Goal: Task Accomplishment & Management: Manage account settings

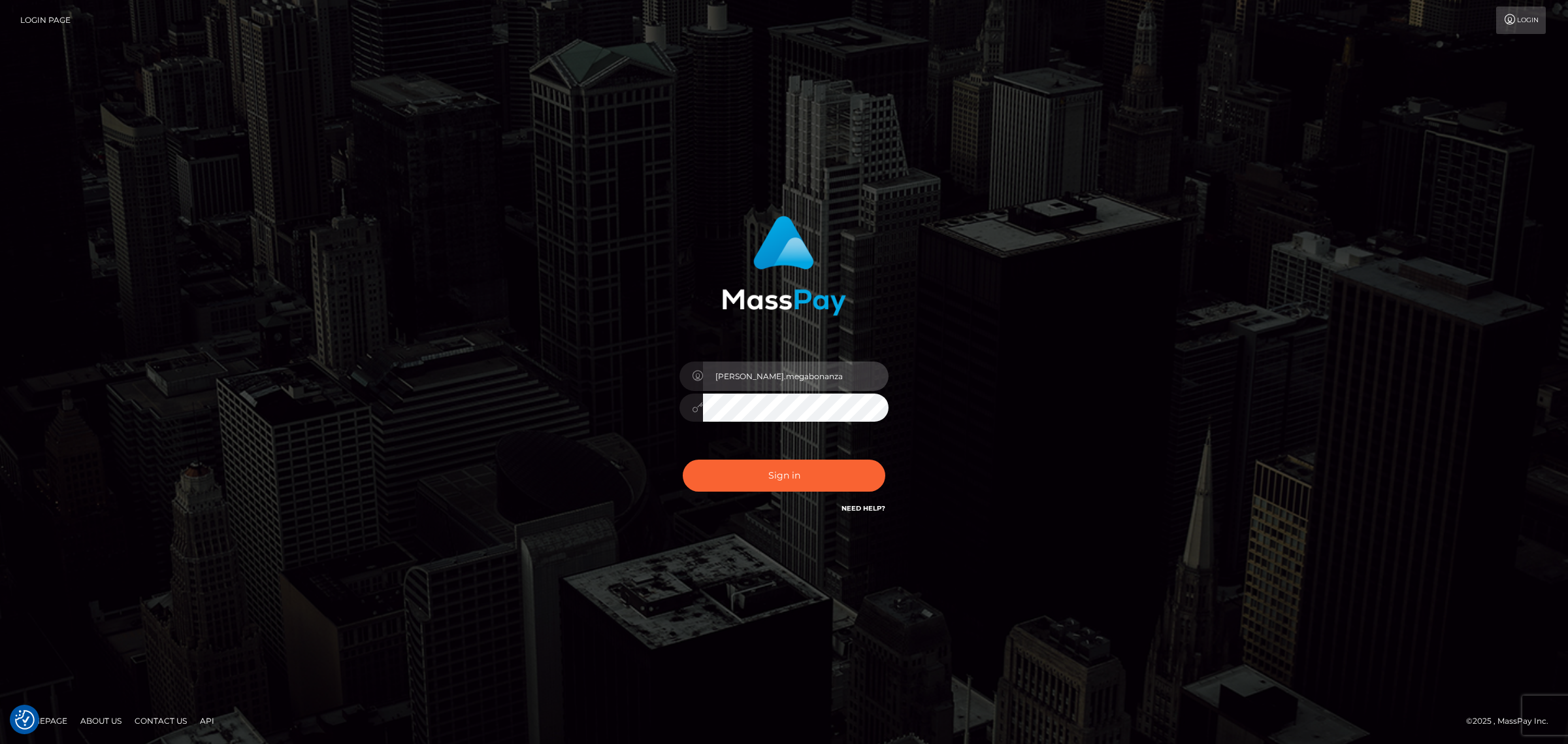
click at [797, 379] on input "sean.megabonanza" at bounding box center [796, 376] width 185 height 29
type input "Sean.silversocial1"
click at [778, 484] on button "Sign in" at bounding box center [784, 475] width 202 height 32
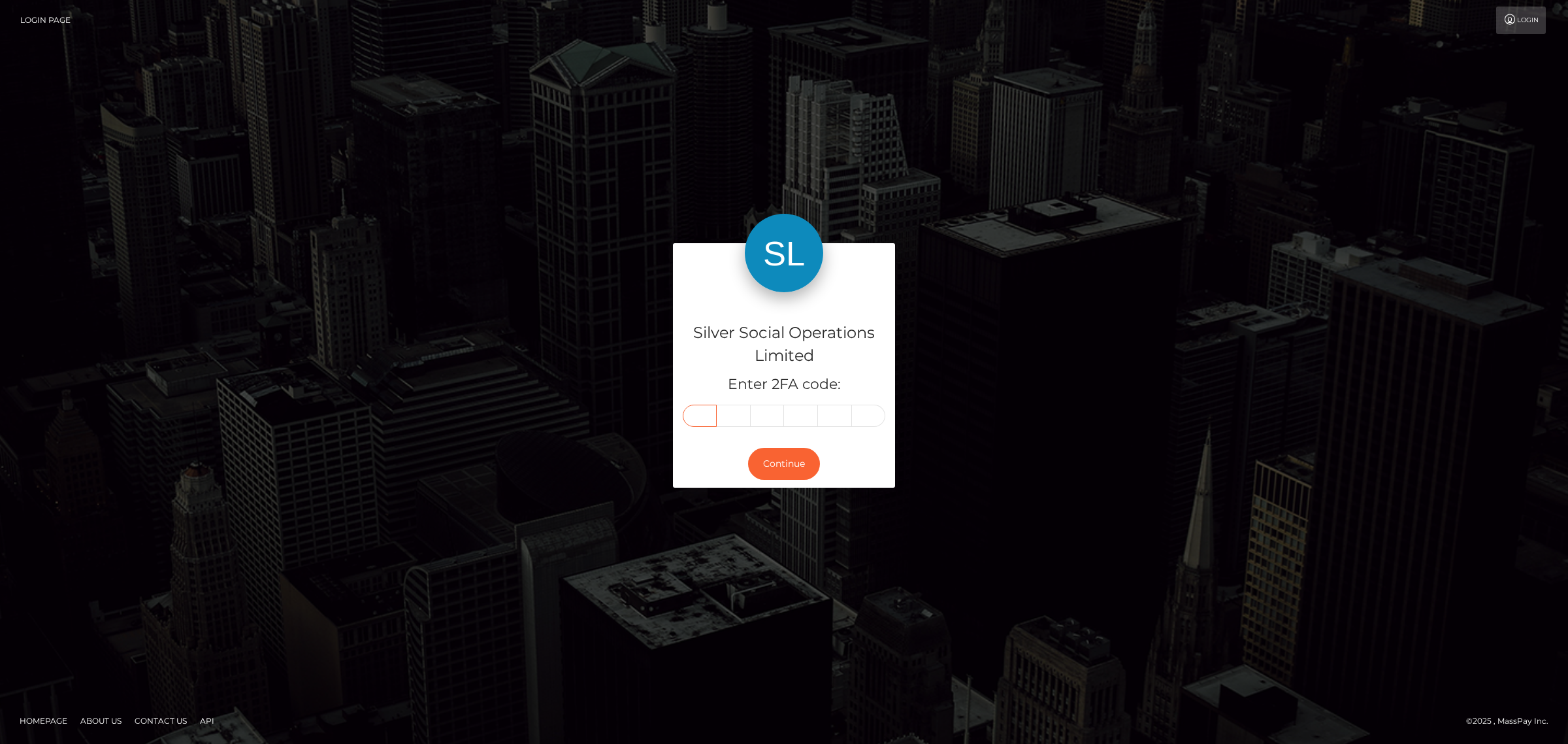
click at [694, 410] on input "text" at bounding box center [700, 416] width 34 height 22
paste input "1"
type input "1"
type input "0"
type input "8"
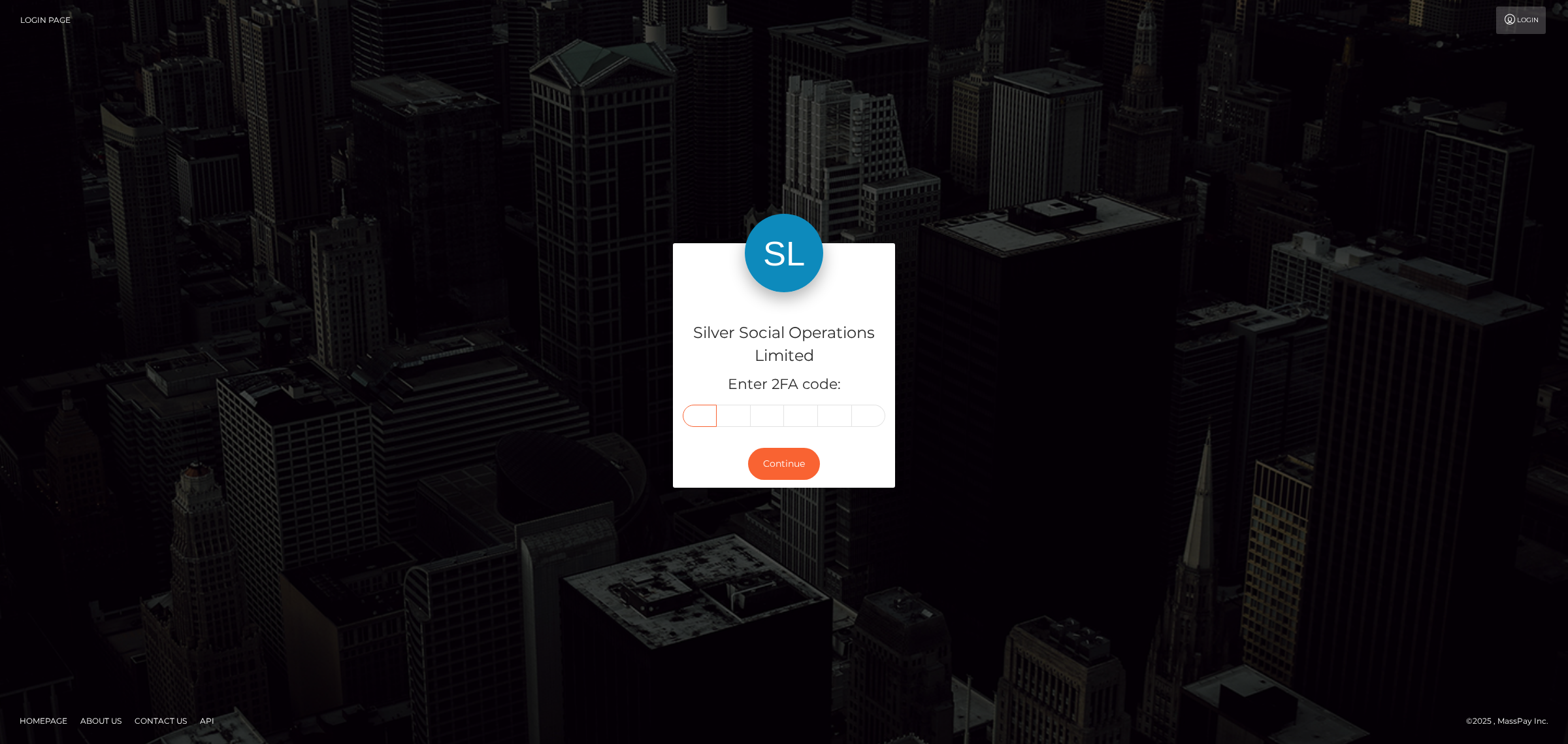
type input "8"
type input "6"
type input "0"
click at [782, 464] on button "Continue" at bounding box center [783, 463] width 72 height 32
drag, startPoint x: 703, startPoint y: 85, endPoint x: 677, endPoint y: 80, distance: 26.5
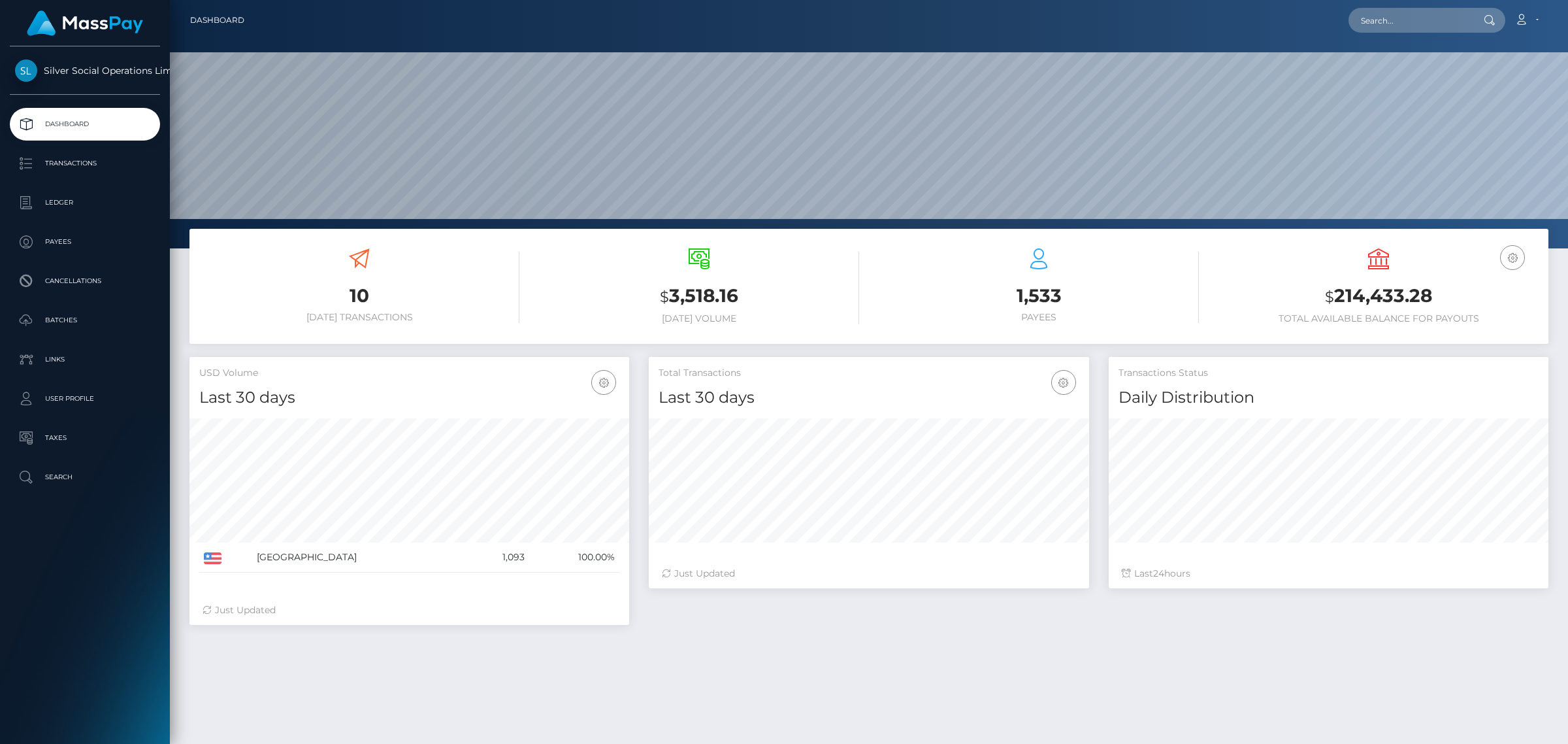
scroll to position [231, 439]
drag, startPoint x: 118, startPoint y: 168, endPoint x: 129, endPoint y: 165, distance: 11.4
click at [118, 168] on p "Transactions" at bounding box center [84, 163] width 140 height 19
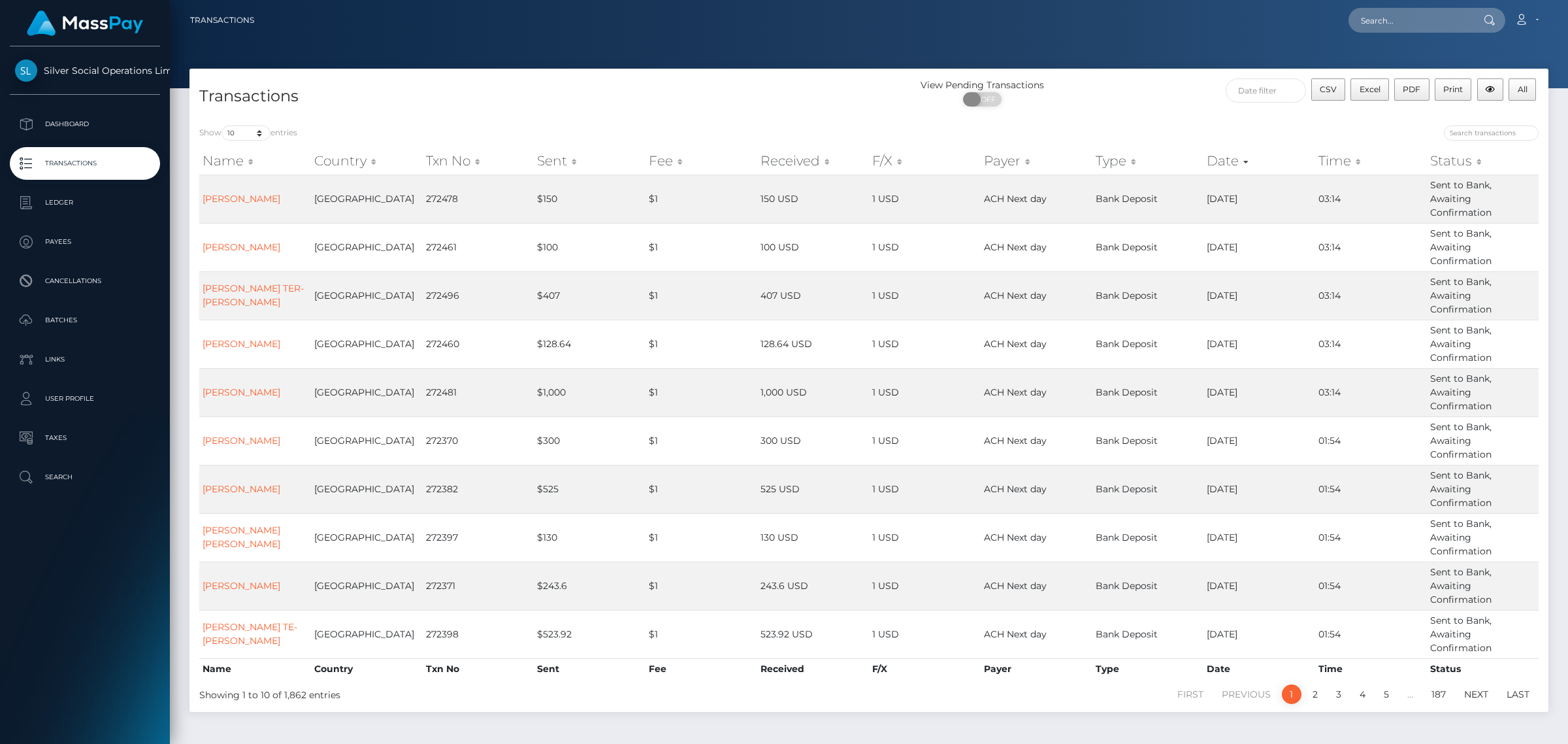
click at [995, 95] on span "OFF" at bounding box center [986, 99] width 32 height 15
checkbox input "true"
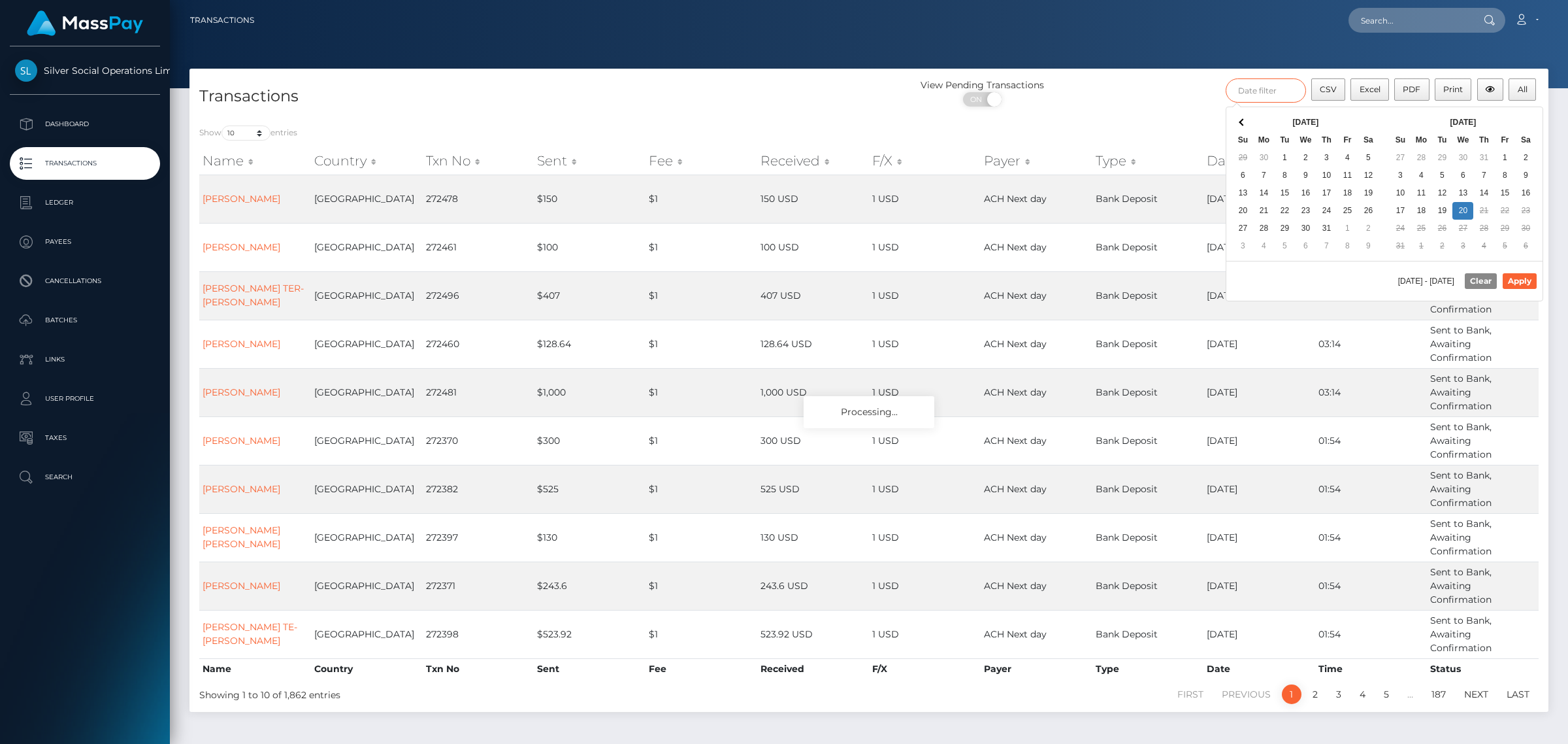
click at [1260, 91] on input "text" at bounding box center [1266, 90] width 80 height 24
click at [1511, 274] on div "08/01/2025 - 08/20/2025 Clear Apply" at bounding box center [1384, 280] width 316 height 40
click at [1511, 277] on button "Apply" at bounding box center [1519, 281] width 34 height 15
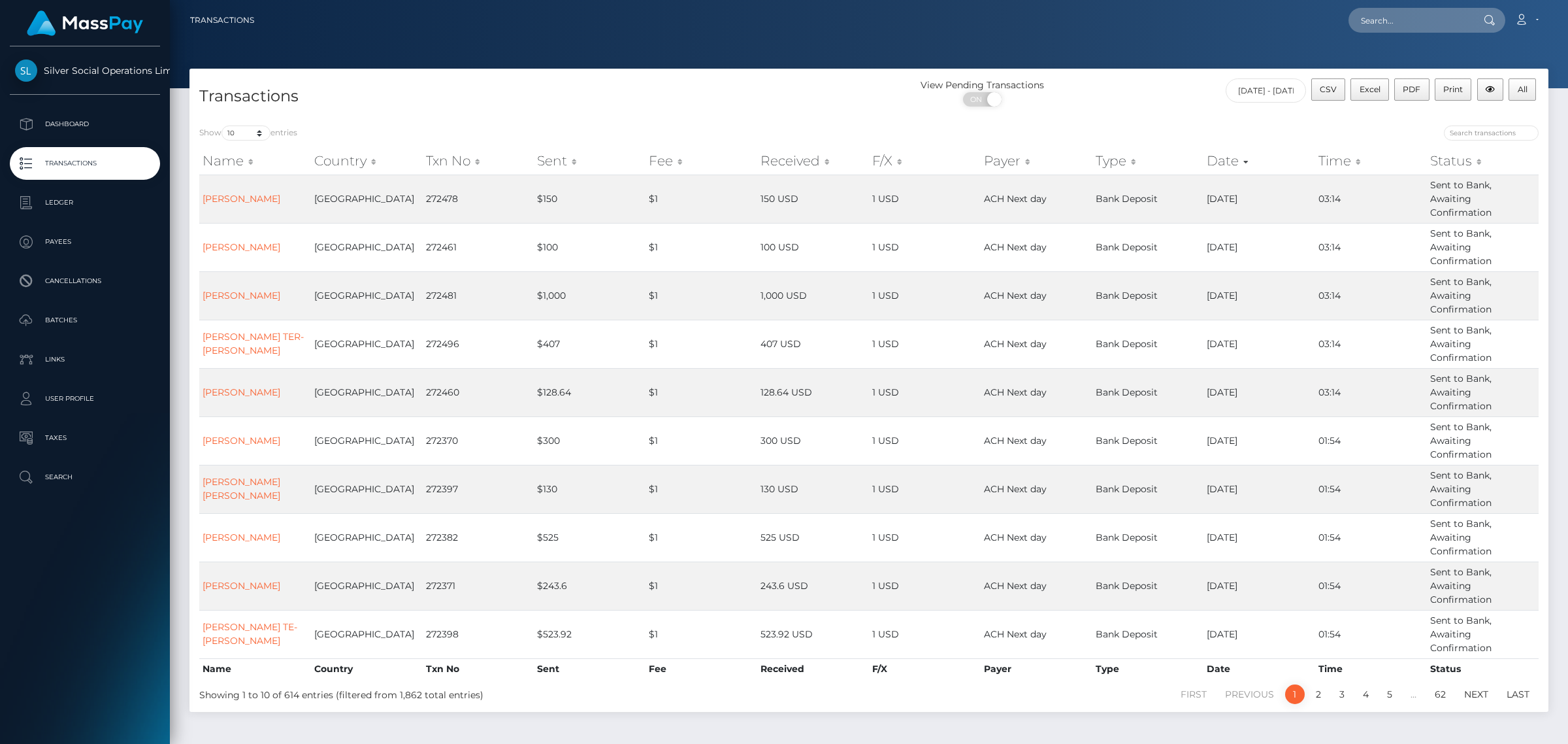
click at [1117, 100] on div "View Pending Transactions ON OFF" at bounding box center [1039, 95] width 340 height 35
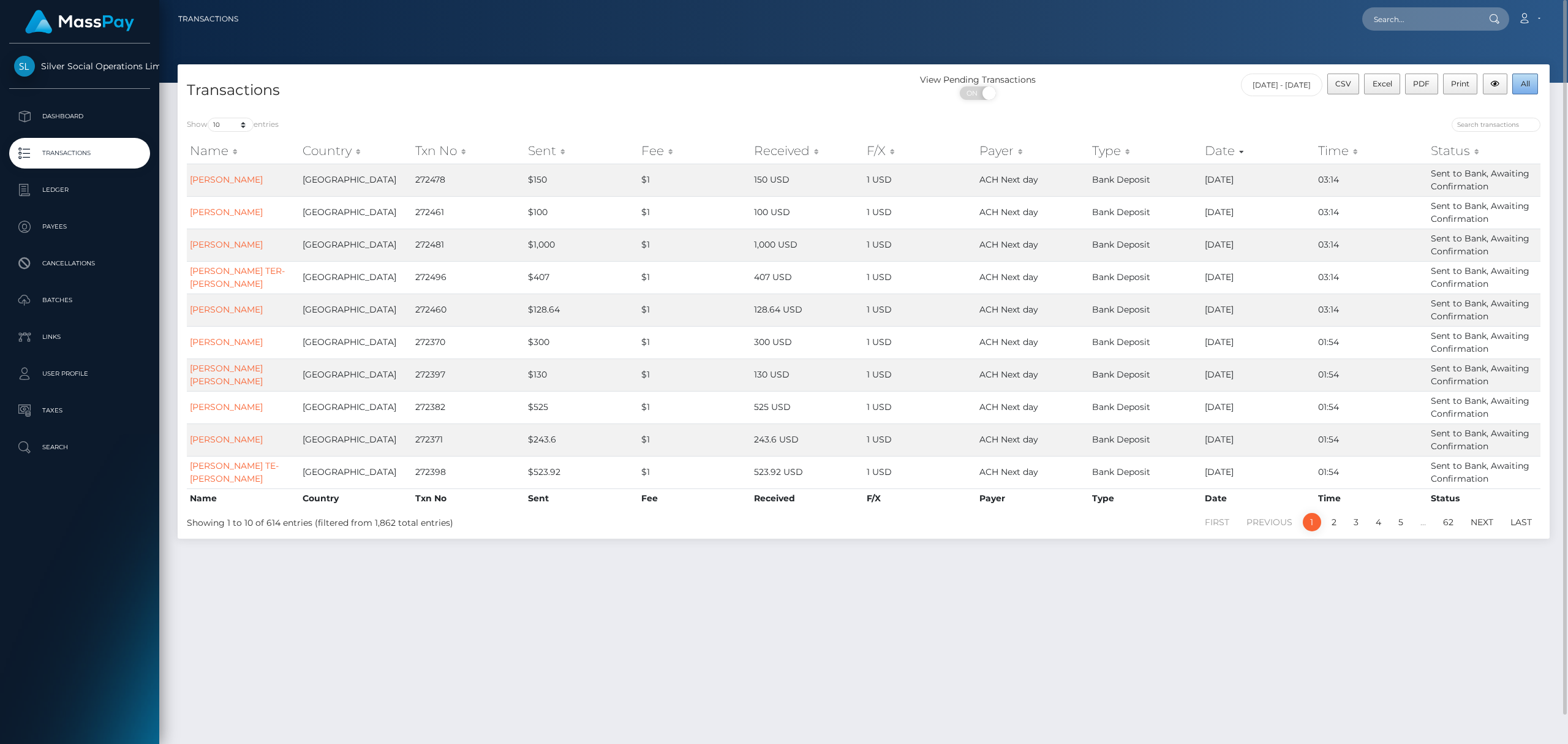
click at [1470, 84] on span "All" at bounding box center [1525, 83] width 9 height 9
click at [1279, 85] on input "08/01/2025 - 08/20/2025" at bounding box center [1282, 84] width 81 height 22
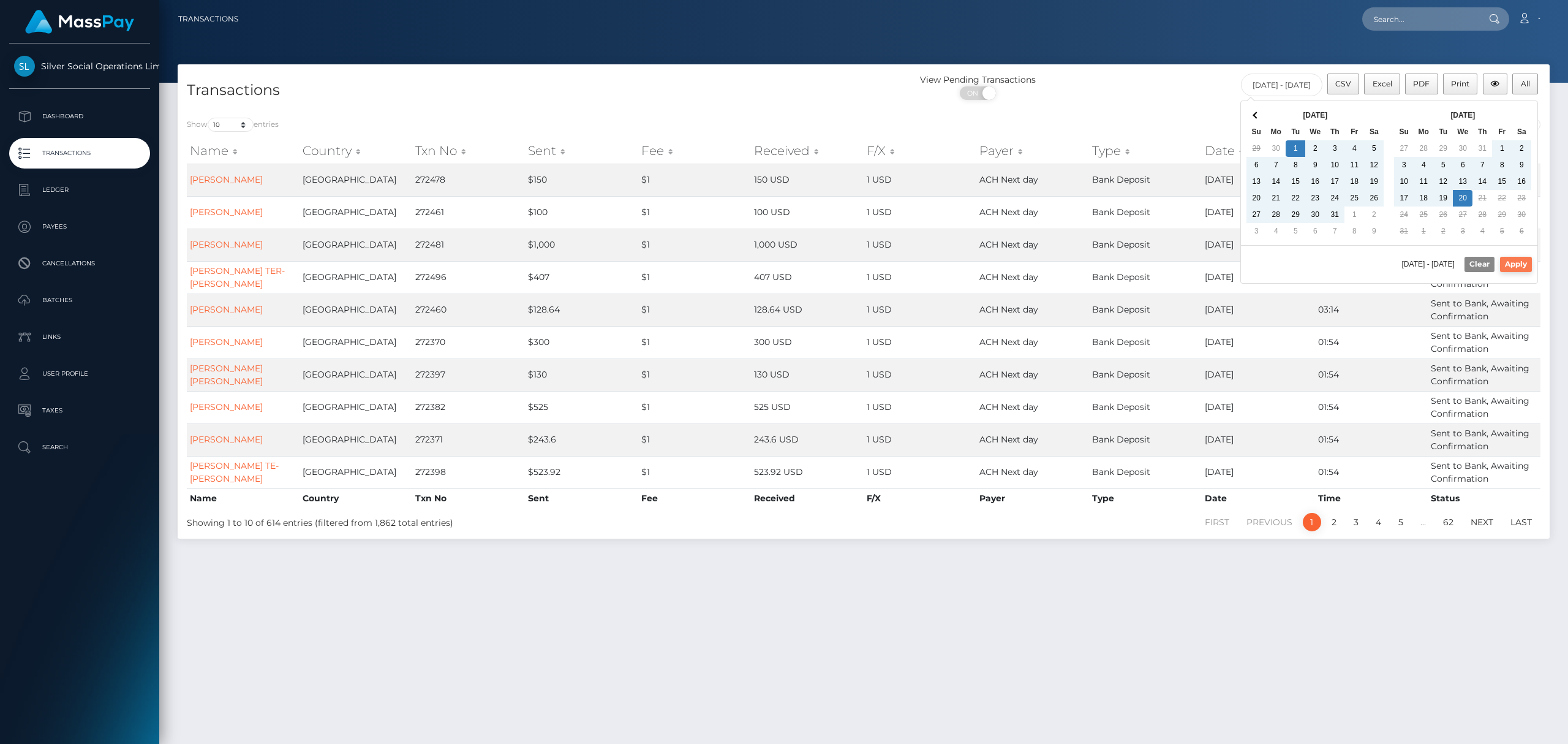
click at [1470, 271] on button "Apply" at bounding box center [1516, 264] width 32 height 14
type input "07/01/2025 - 08/20/2025"
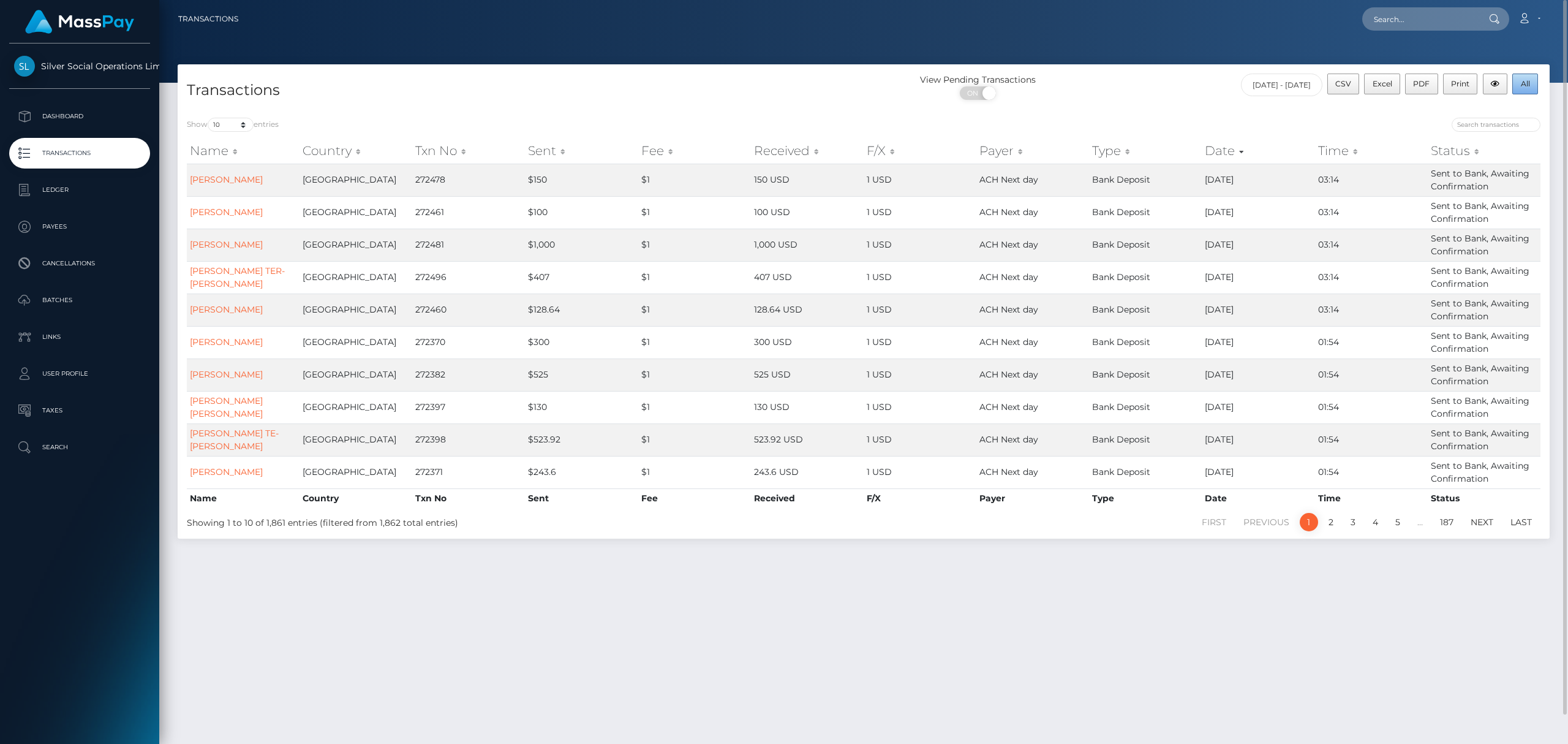
click at [1470, 80] on button "All" at bounding box center [1525, 83] width 26 height 21
